Goal: Transaction & Acquisition: Book appointment/travel/reservation

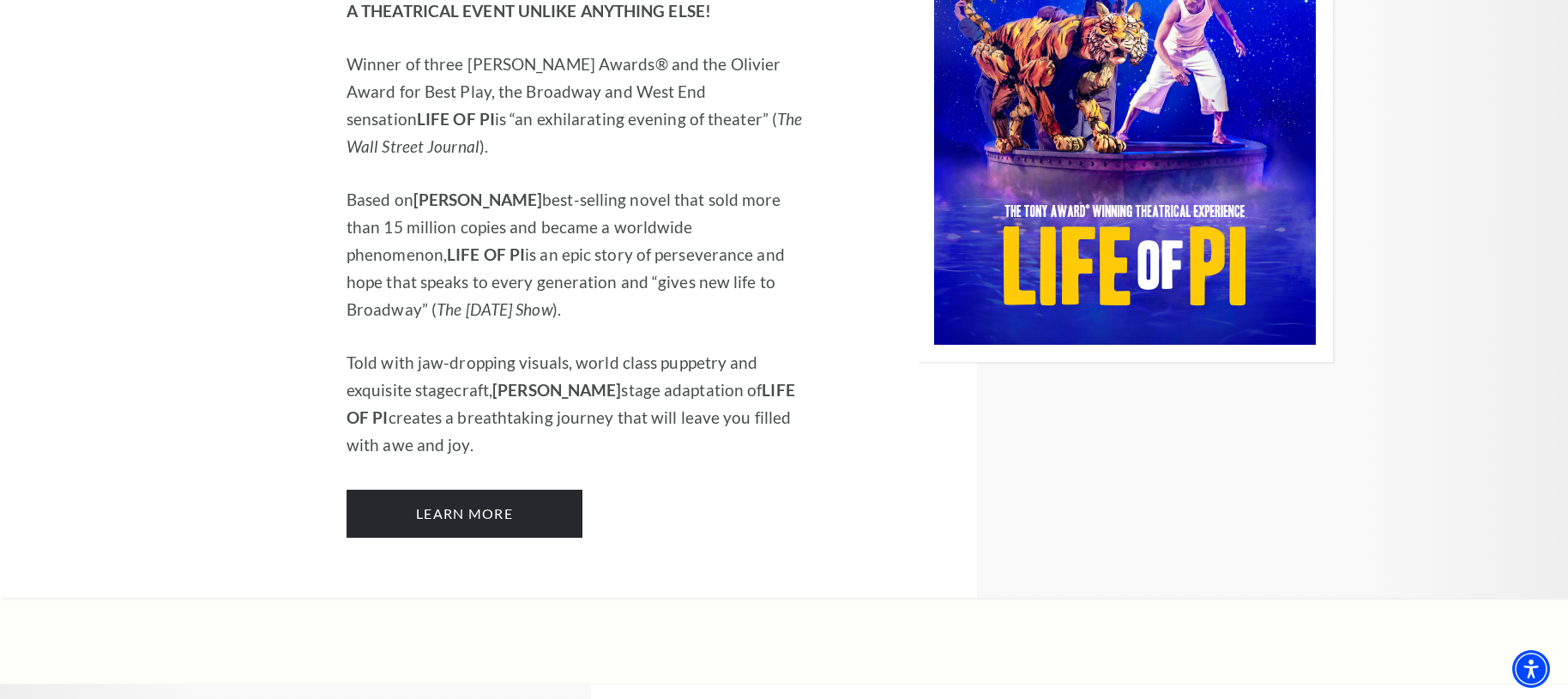
scroll to position [2007, 0]
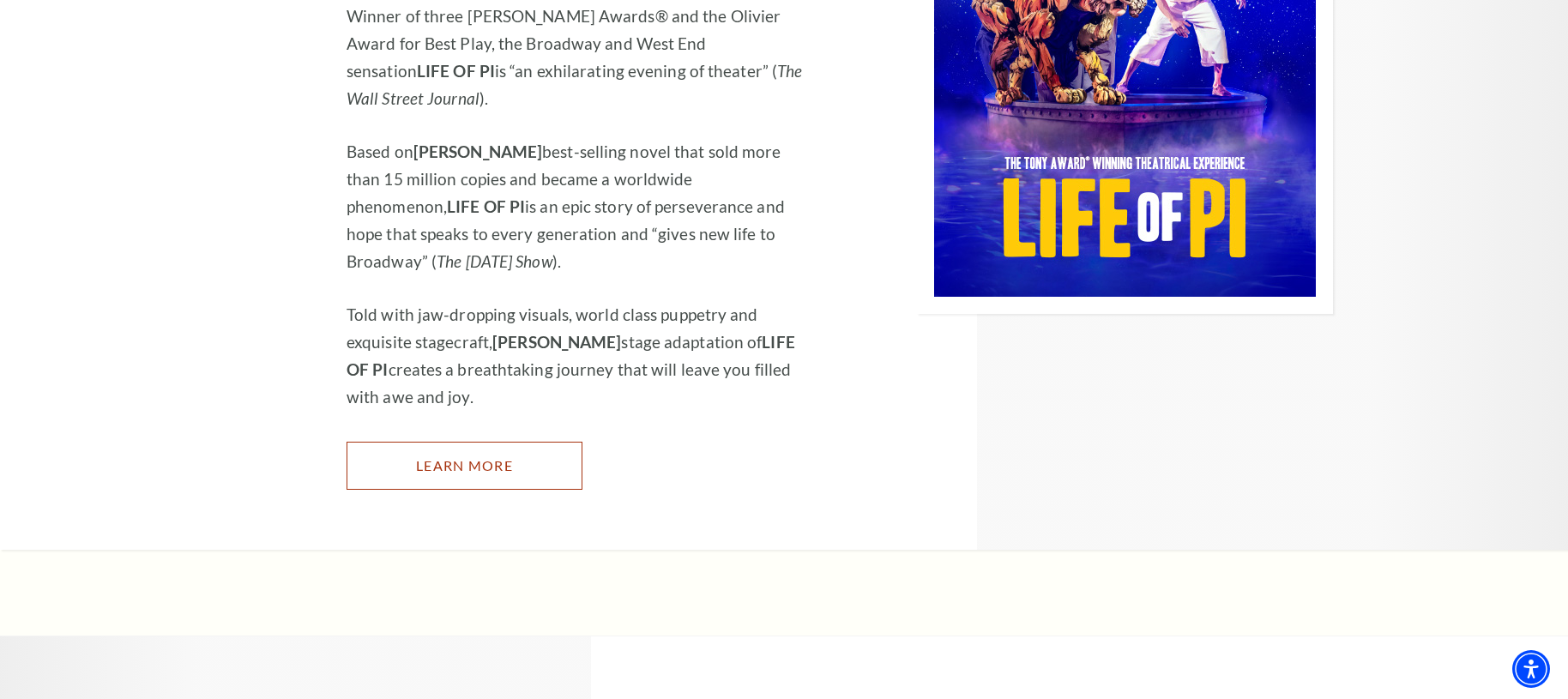
click at [460, 442] on link "Learn More" at bounding box center [464, 466] width 236 height 48
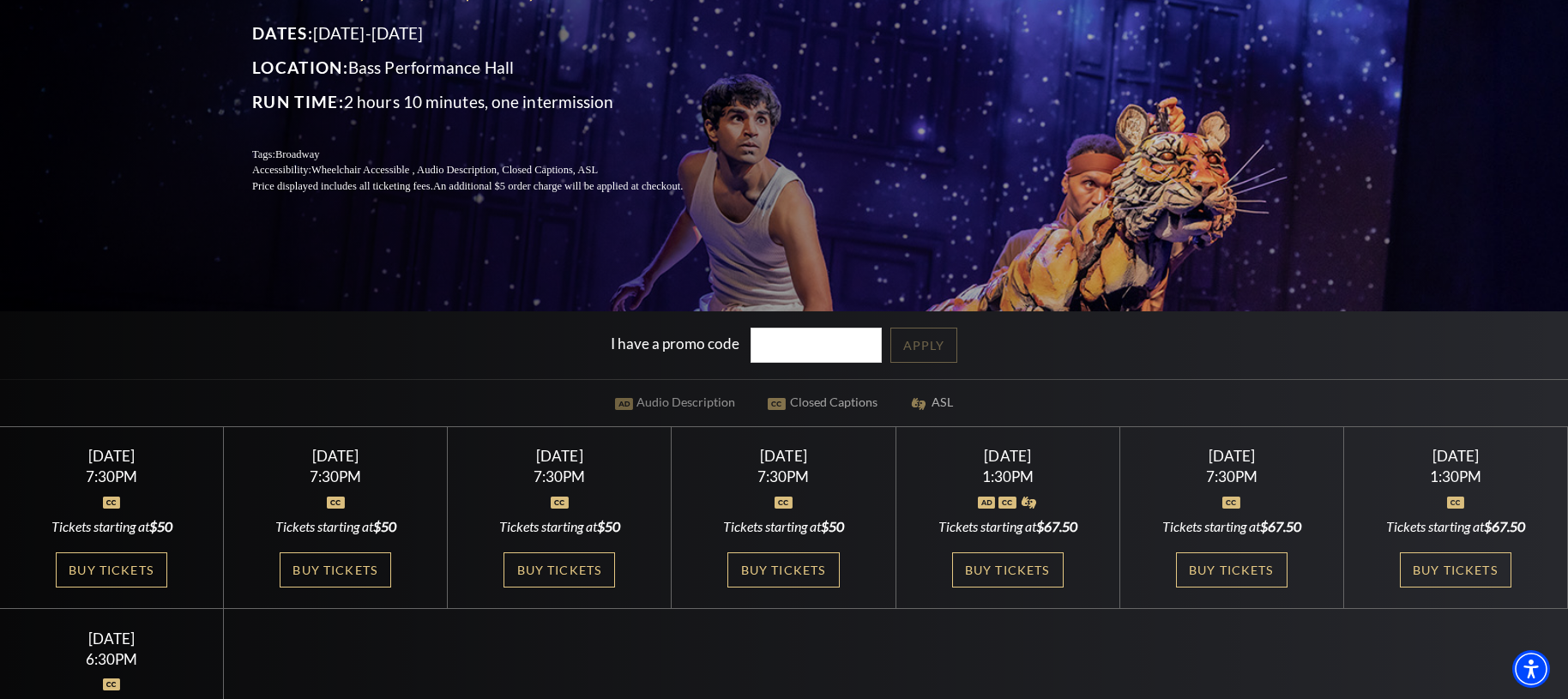
scroll to position [390, 0]
